Goal: Task Accomplishment & Management: Manage account settings

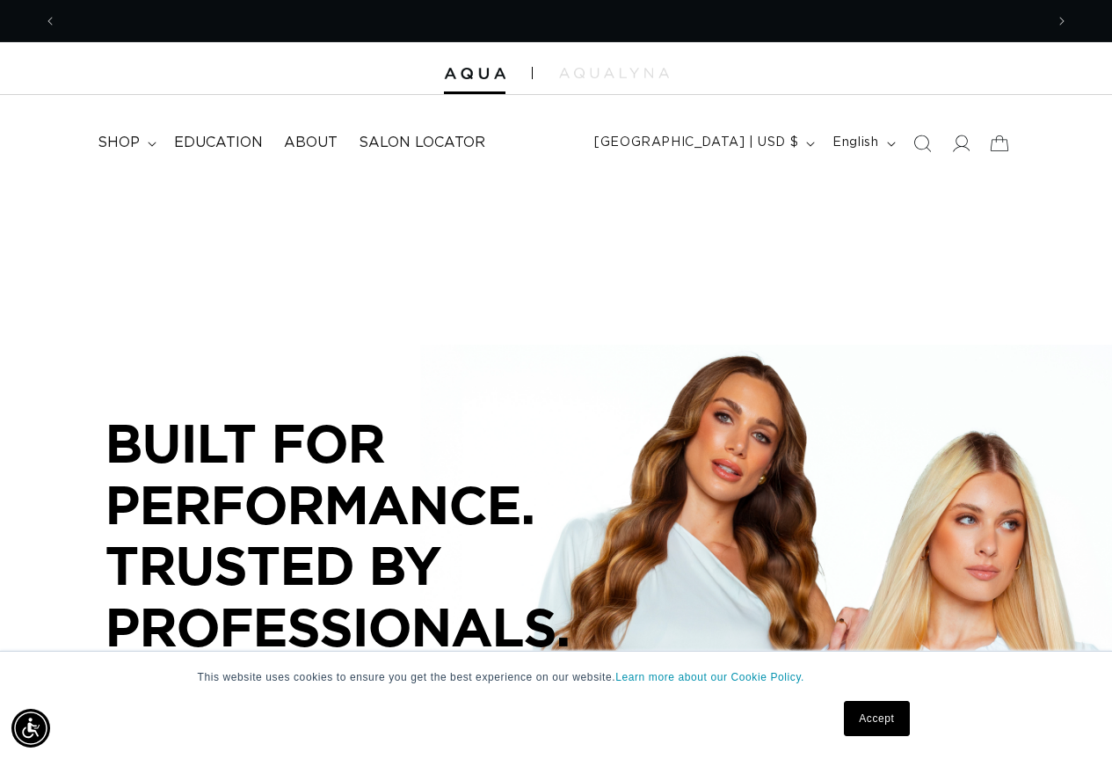
scroll to position [0, 987]
click at [951, 152] on icon at bounding box center [960, 143] width 18 height 18
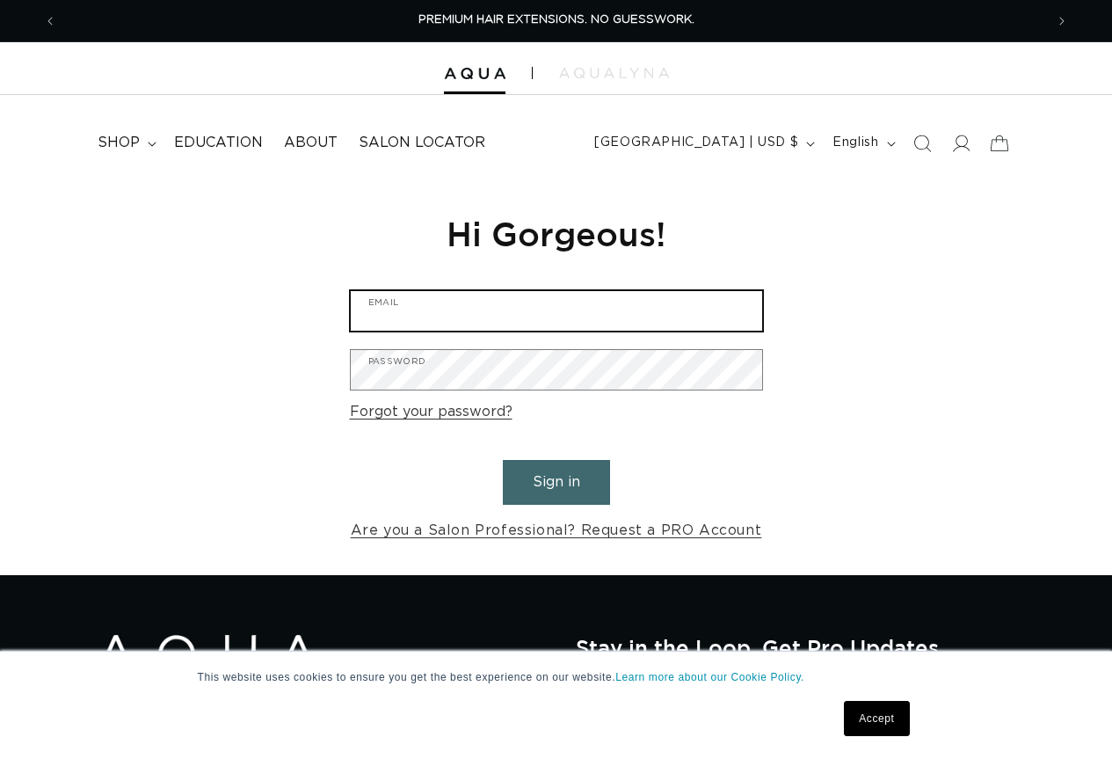
click at [629, 293] on input "Email" at bounding box center [556, 311] width 411 height 40
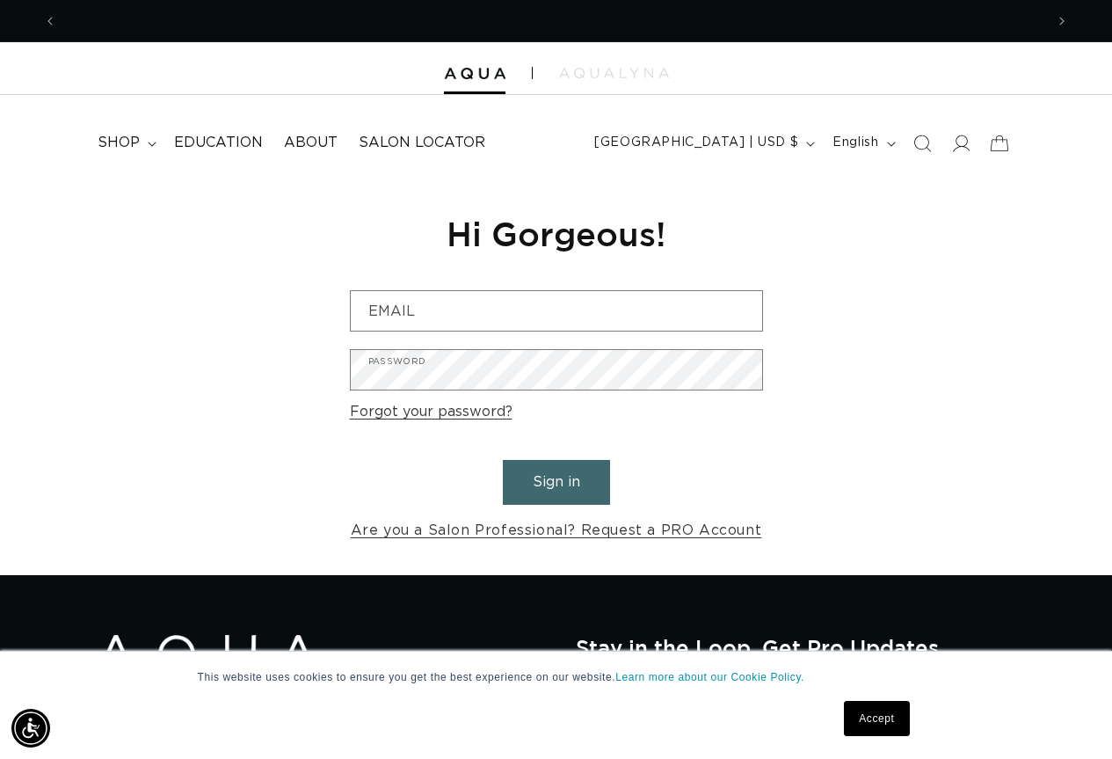
scroll to position [0, 987]
drag, startPoint x: 867, startPoint y: 731, endPoint x: 857, endPoint y: 724, distance: 12.0
click at [864, 731] on link "Accept" at bounding box center [876, 718] width 65 height 35
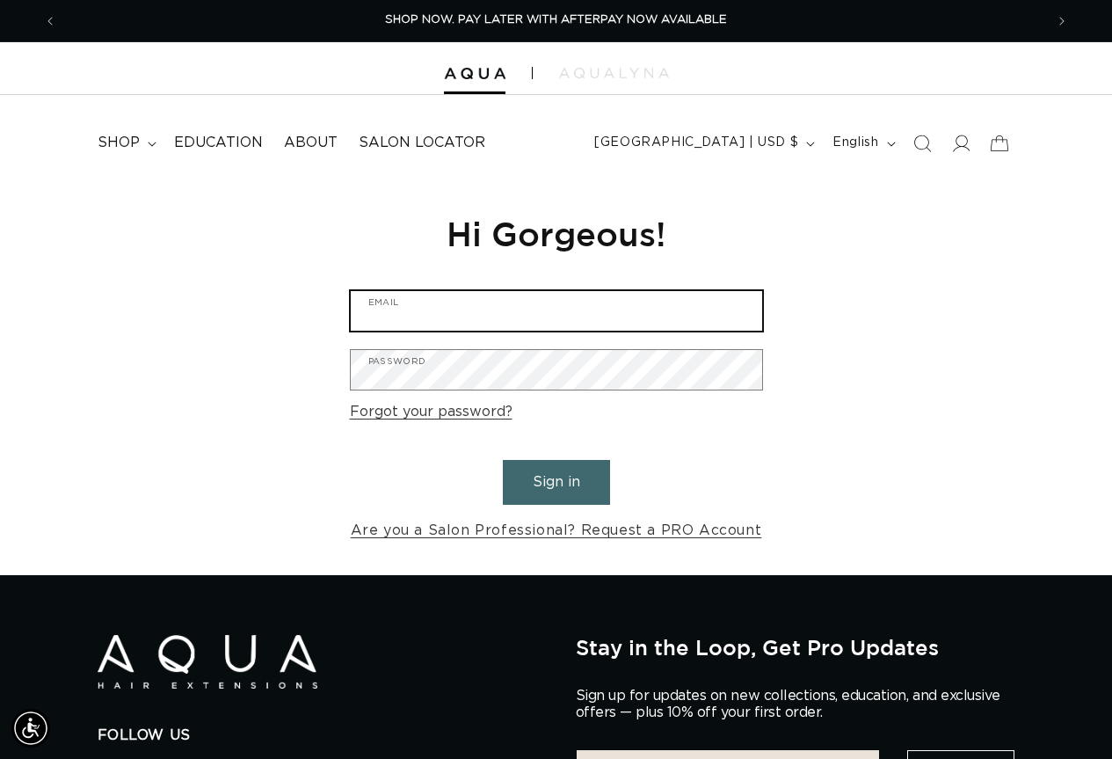
click at [480, 314] on input "Email" at bounding box center [556, 311] width 411 height 40
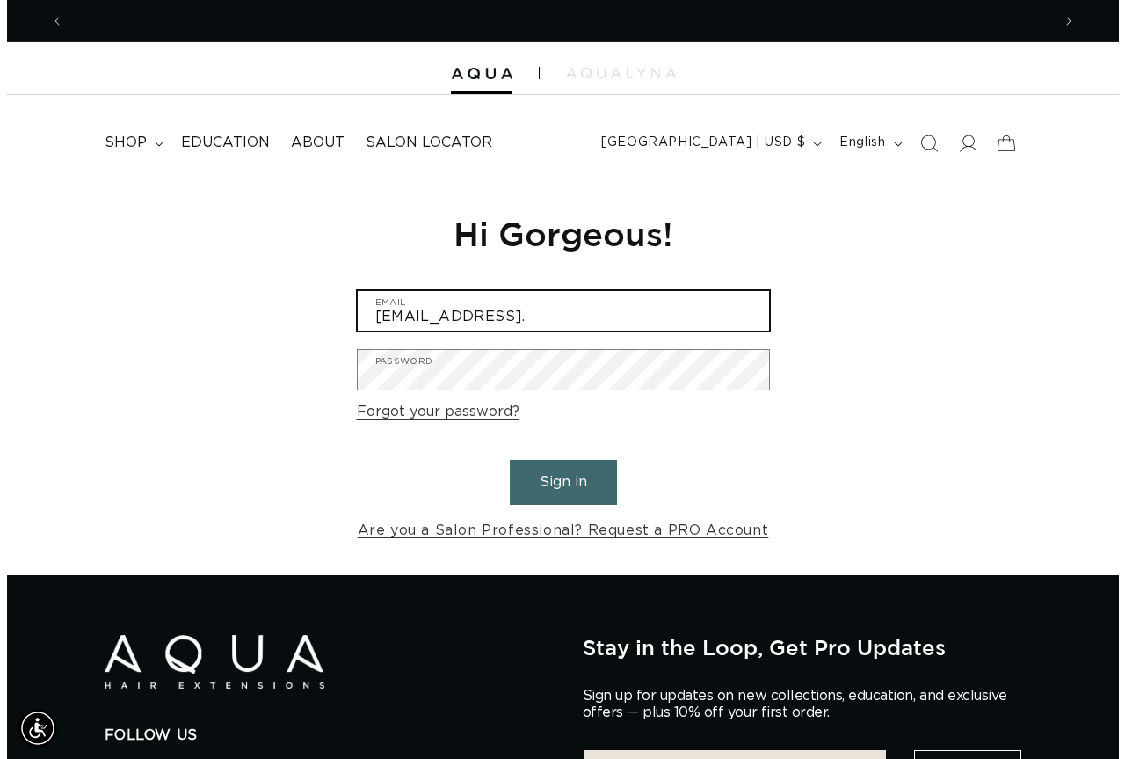
scroll to position [0, 0]
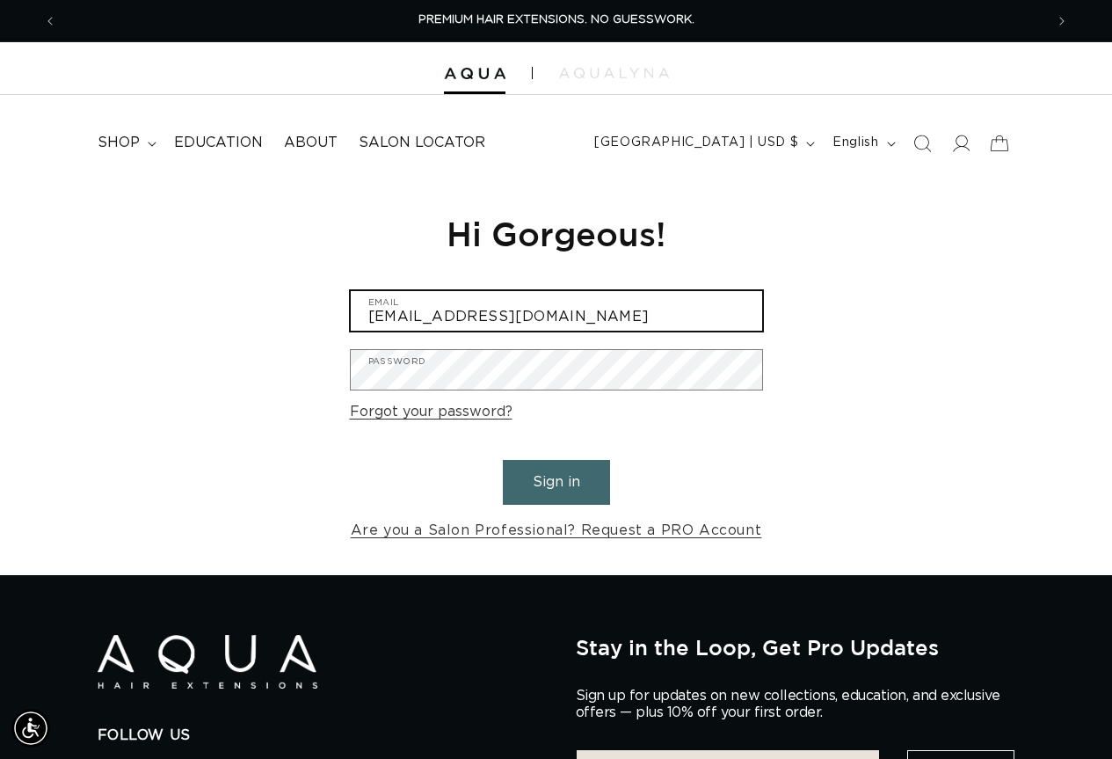
type input "messiheads@gmail.com"
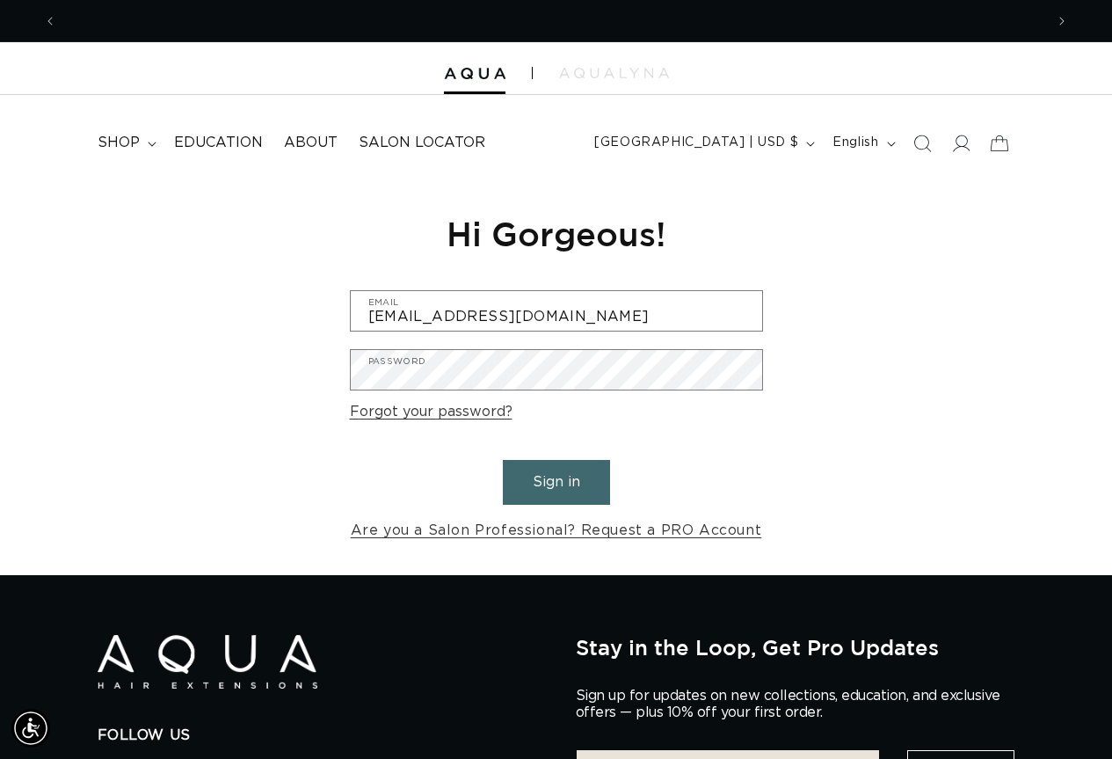
scroll to position [0, 1975]
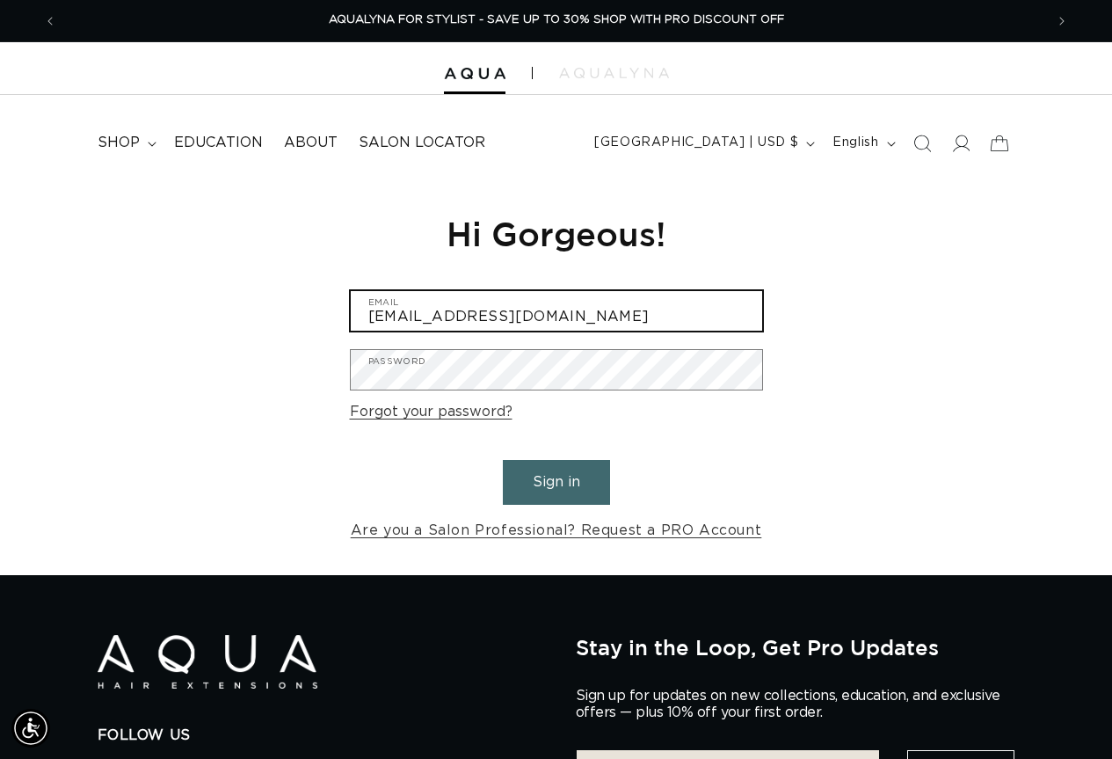
click at [566, 324] on input "messiheads@gmail.com" at bounding box center [556, 311] width 411 height 40
drag, startPoint x: 566, startPoint y: 324, endPoint x: 379, endPoint y: 320, distance: 187.3
click at [379, 320] on input "messiheads@gmail.com" at bounding box center [556, 311] width 411 height 40
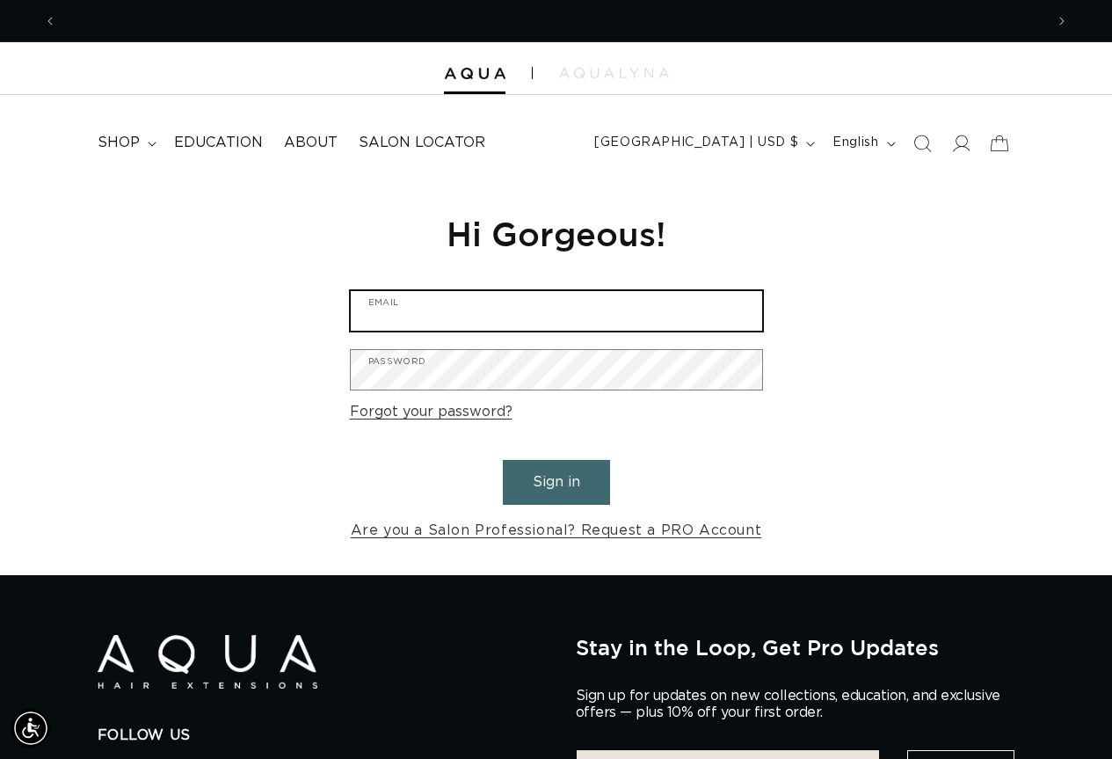
scroll to position [0, 0]
